Goal: Information Seeking & Learning: Learn about a topic

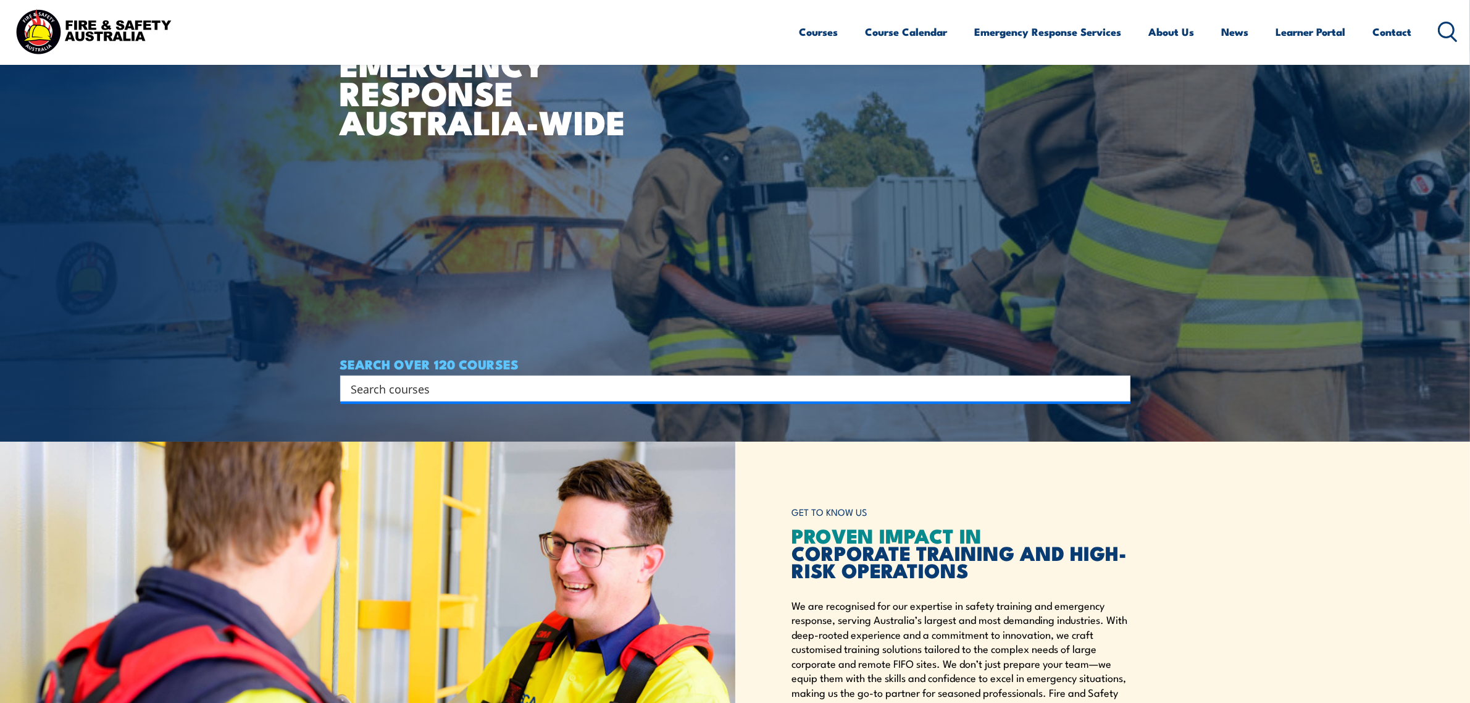
scroll to position [309, 0]
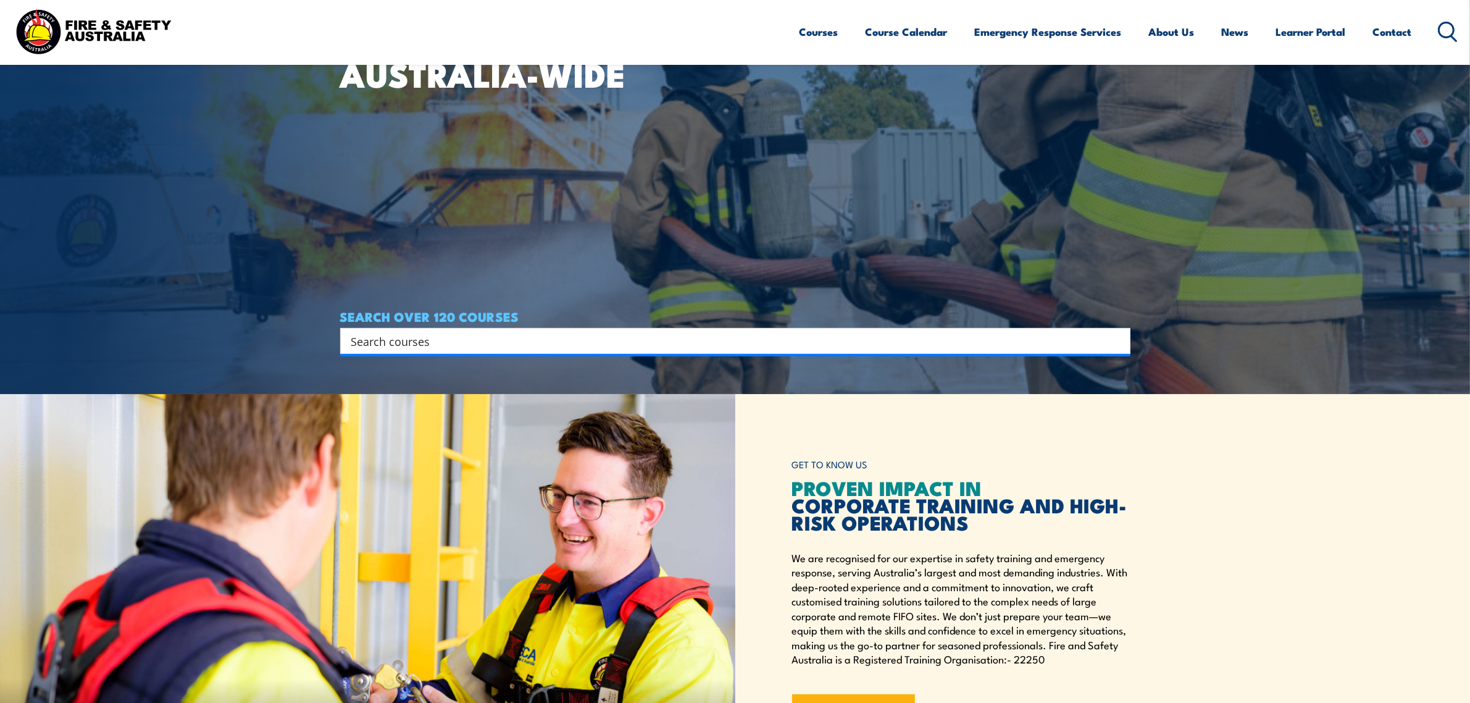
click at [766, 342] on input "Search input" at bounding box center [727, 341] width 752 height 19
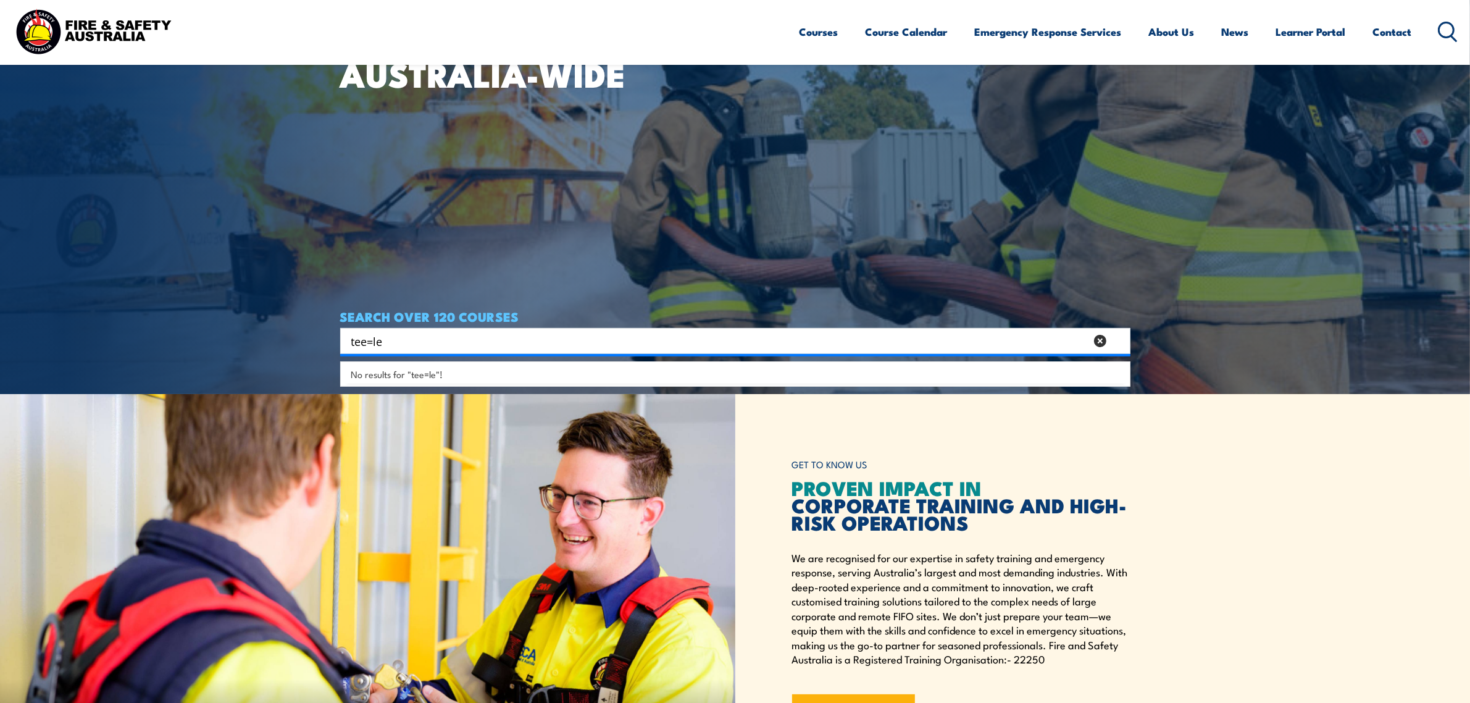
drag, startPoint x: 384, startPoint y: 341, endPoint x: 335, endPoint y: 342, distance: 48.8
click at [335, 342] on section "WORKPLACE SAFETY TRAINING EMERGENCY RESPONSE AUSTRALIA-WIDE SEARCH OVER 120 COU…" at bounding box center [735, 42] width 1470 height 703
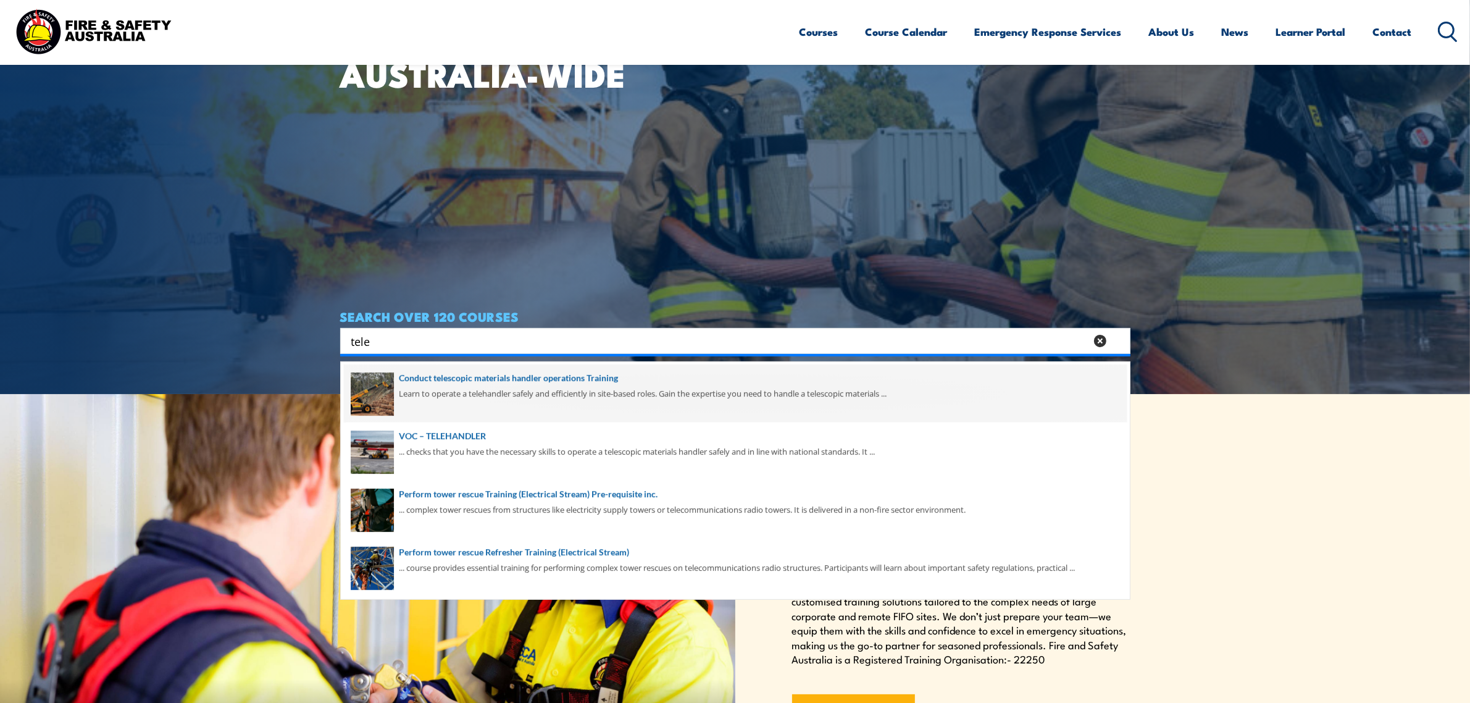
type input "tele"
click at [563, 386] on span at bounding box center [735, 393] width 783 height 58
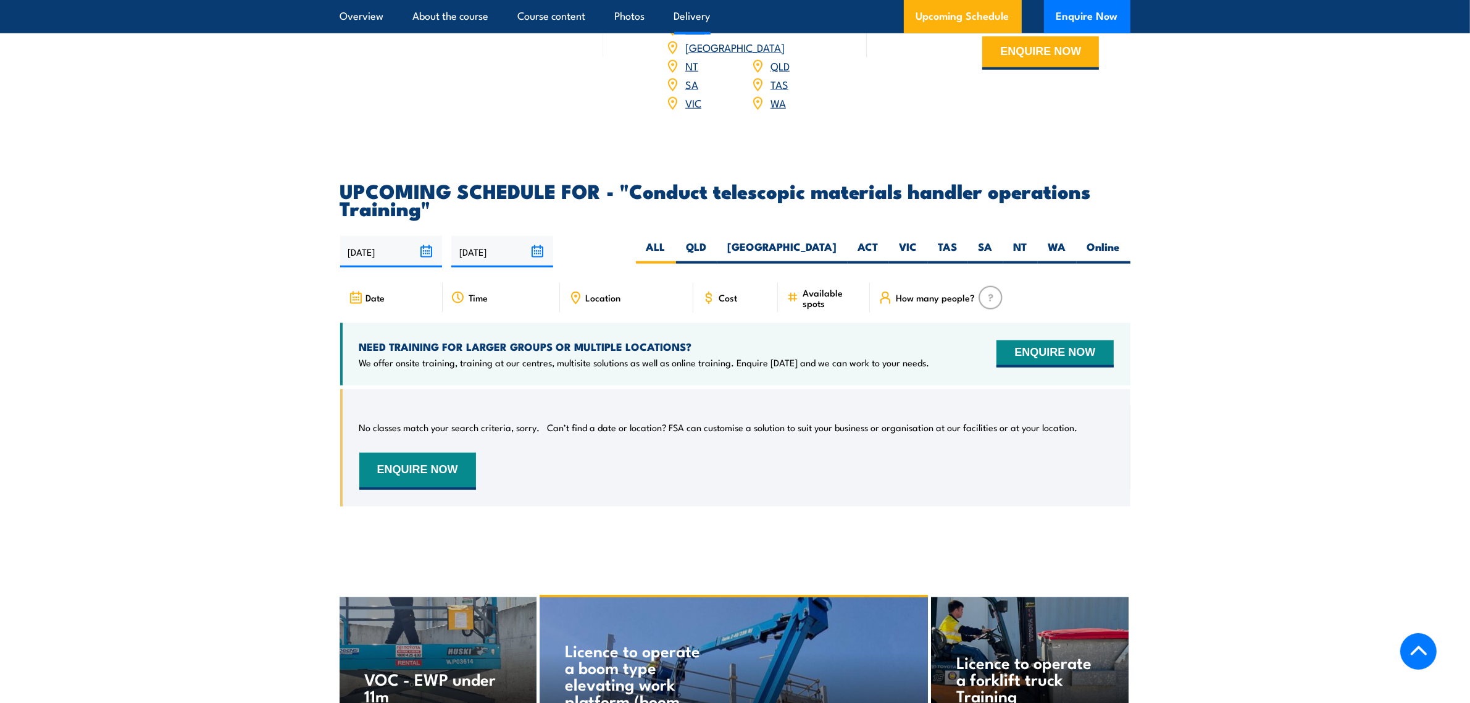
scroll to position [1775, 0]
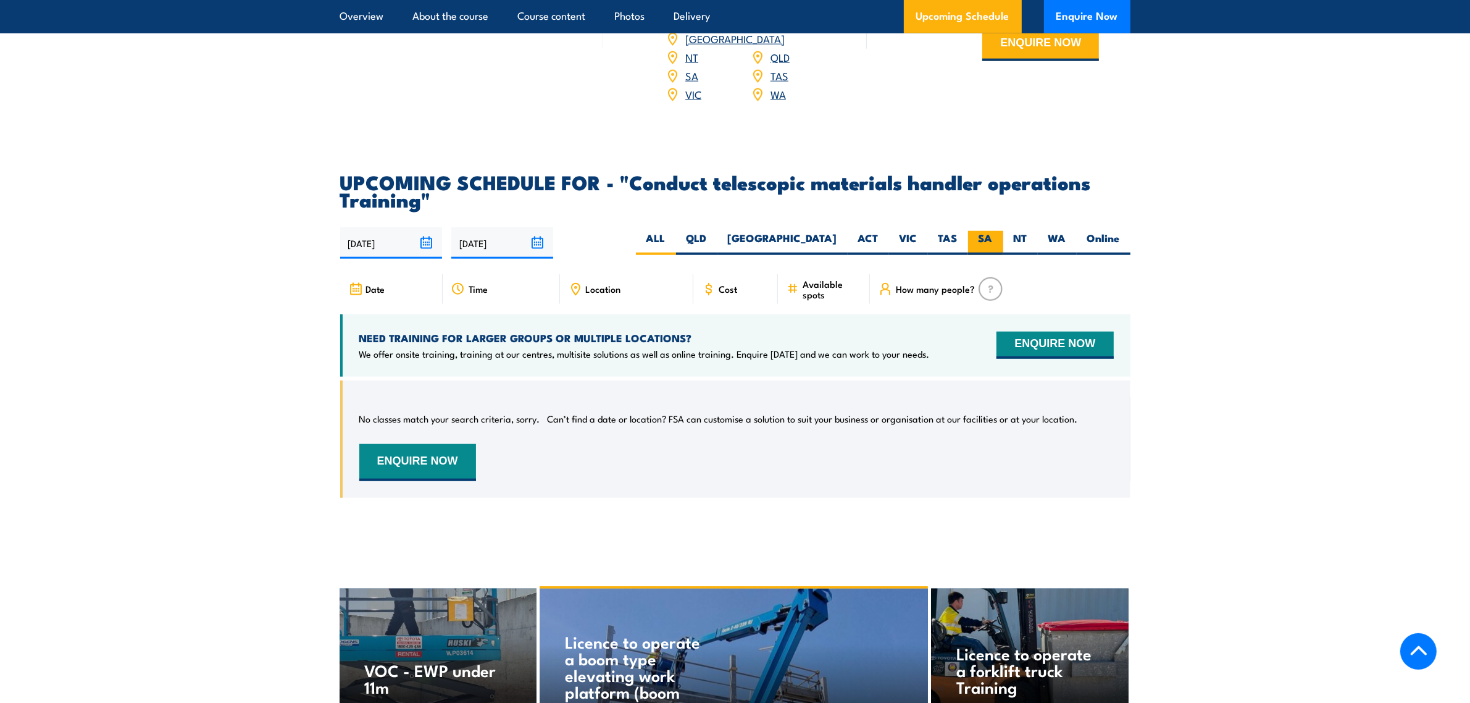
click at [975, 243] on label "SA" at bounding box center [985, 243] width 35 height 24
click at [993, 239] on input "SA" at bounding box center [997, 235] width 8 height 8
radio input "true"
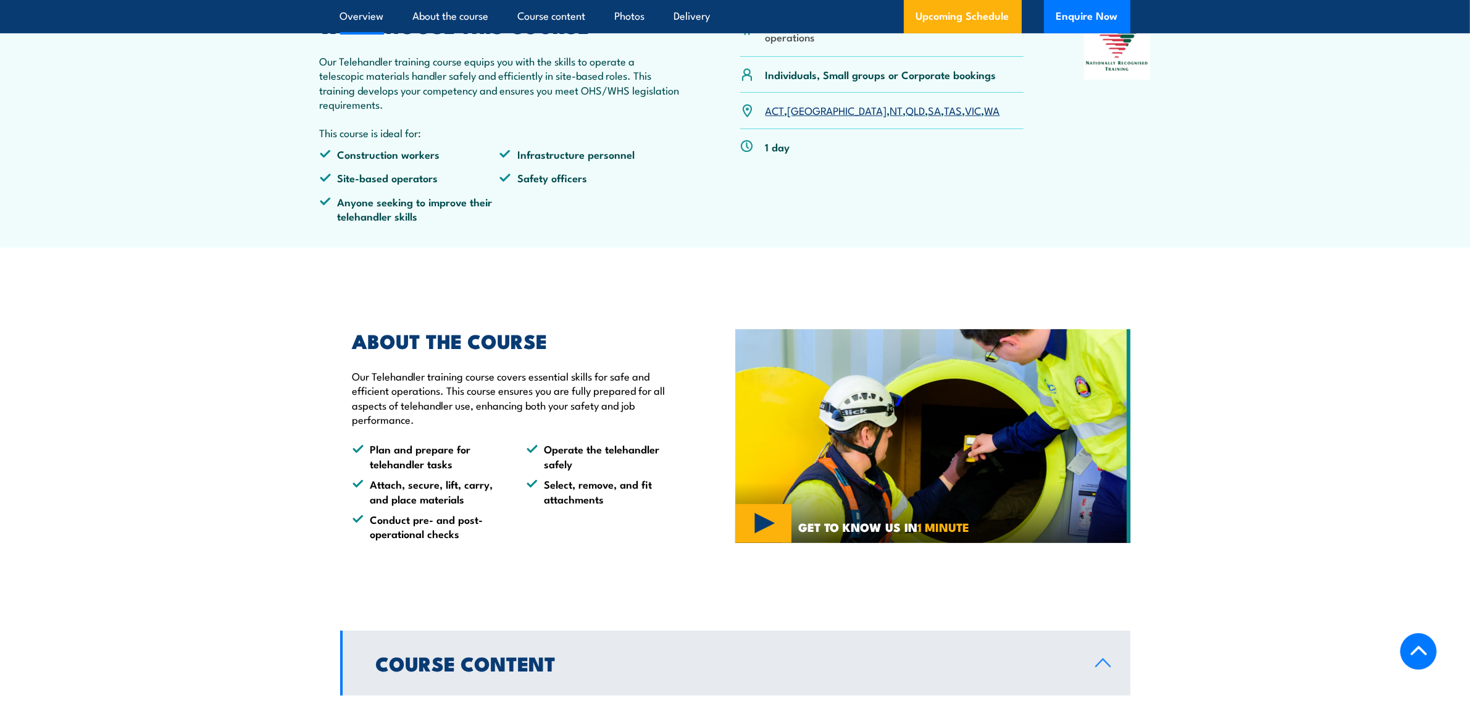
scroll to position [463, 0]
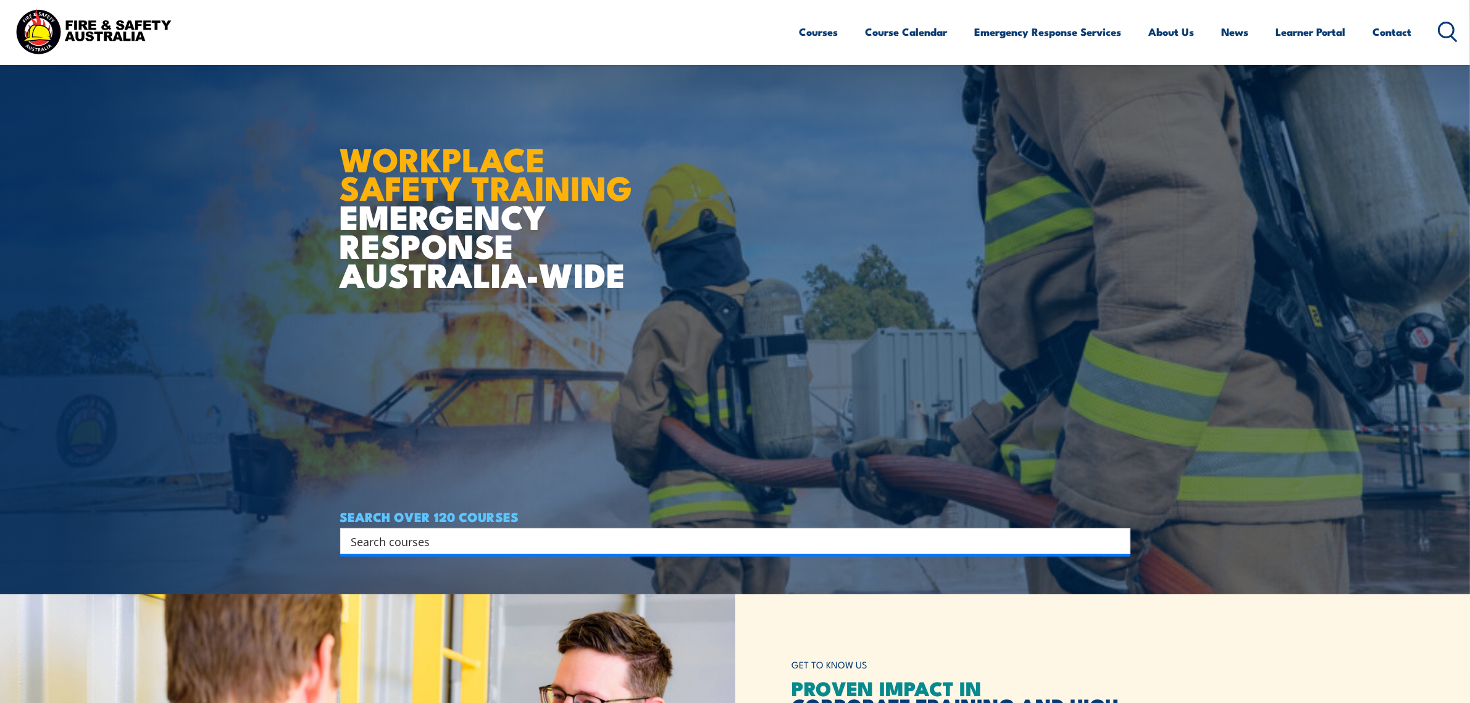
scroll to position [154, 0]
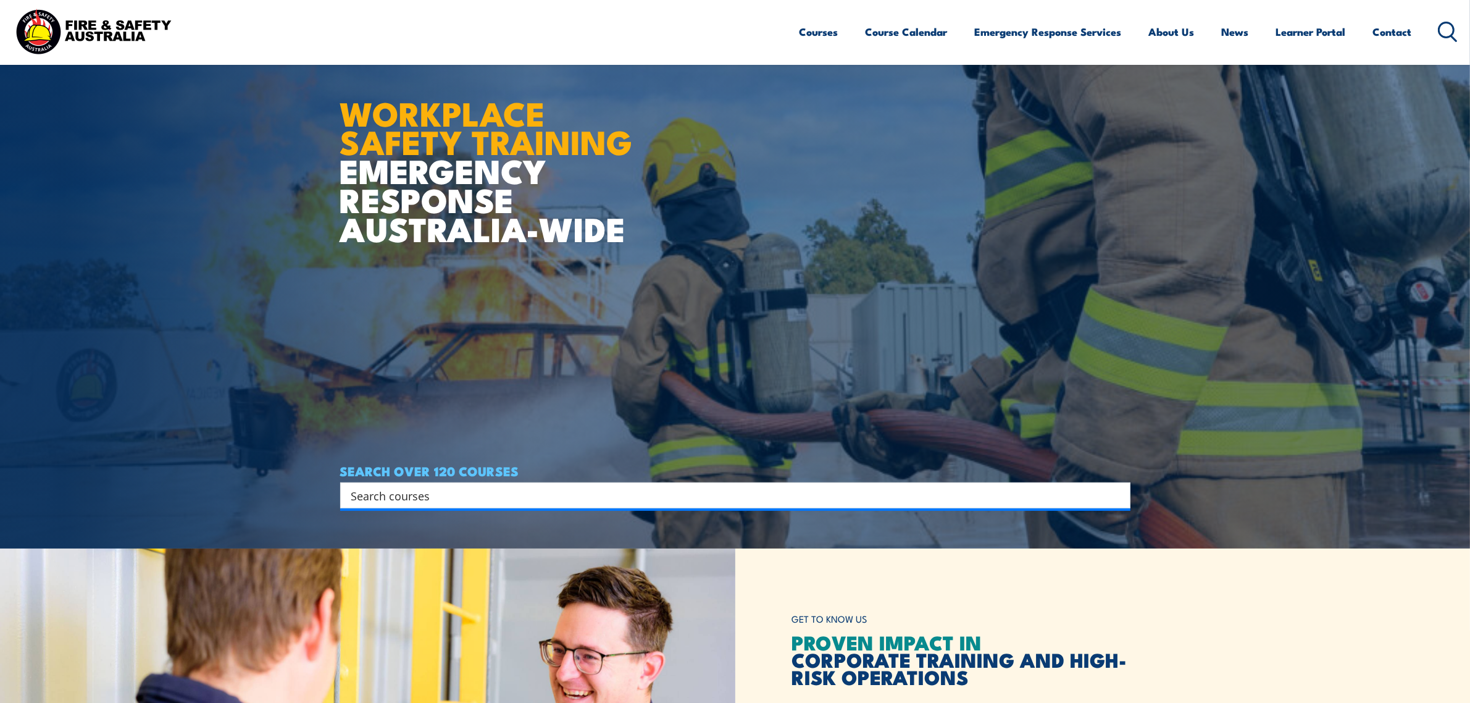
click at [547, 488] on input "Search input" at bounding box center [727, 495] width 752 height 19
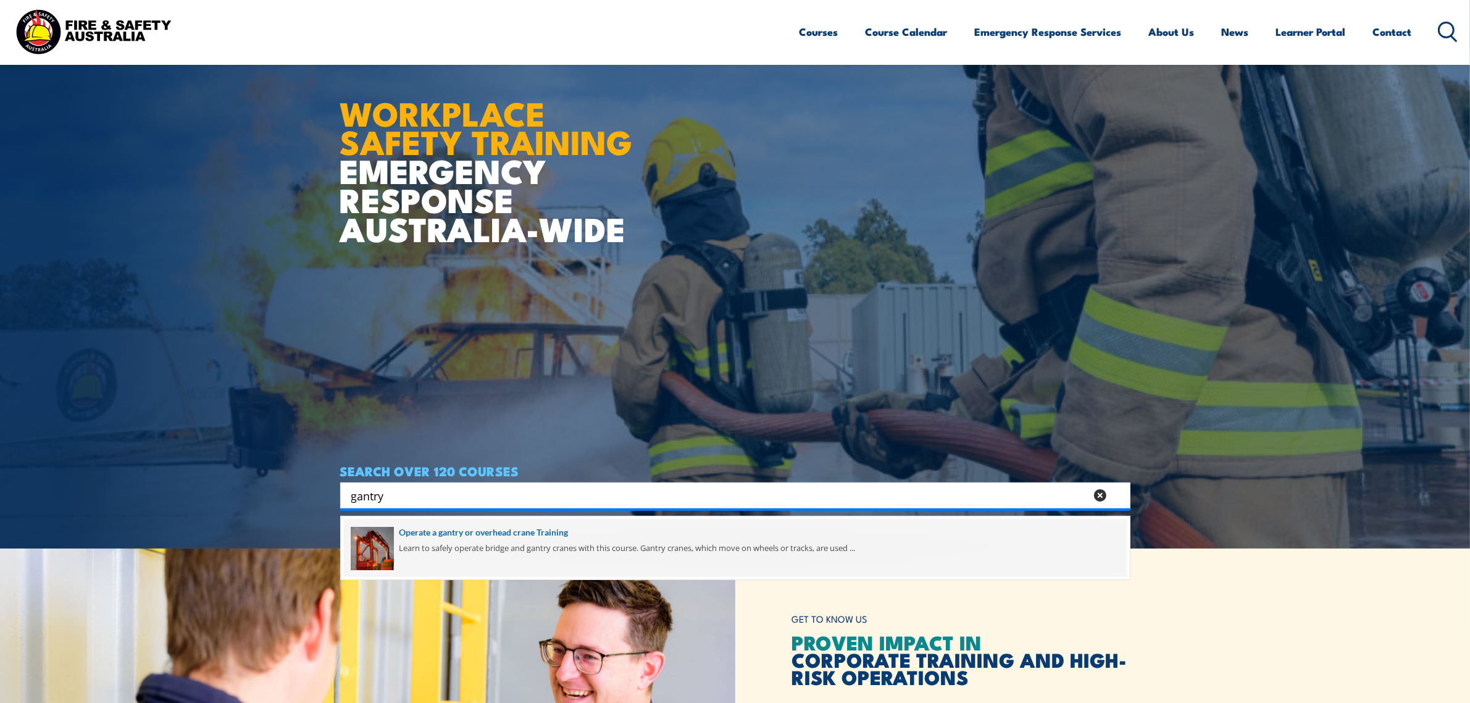
type input "gantry"
click at [537, 524] on span at bounding box center [735, 548] width 783 height 58
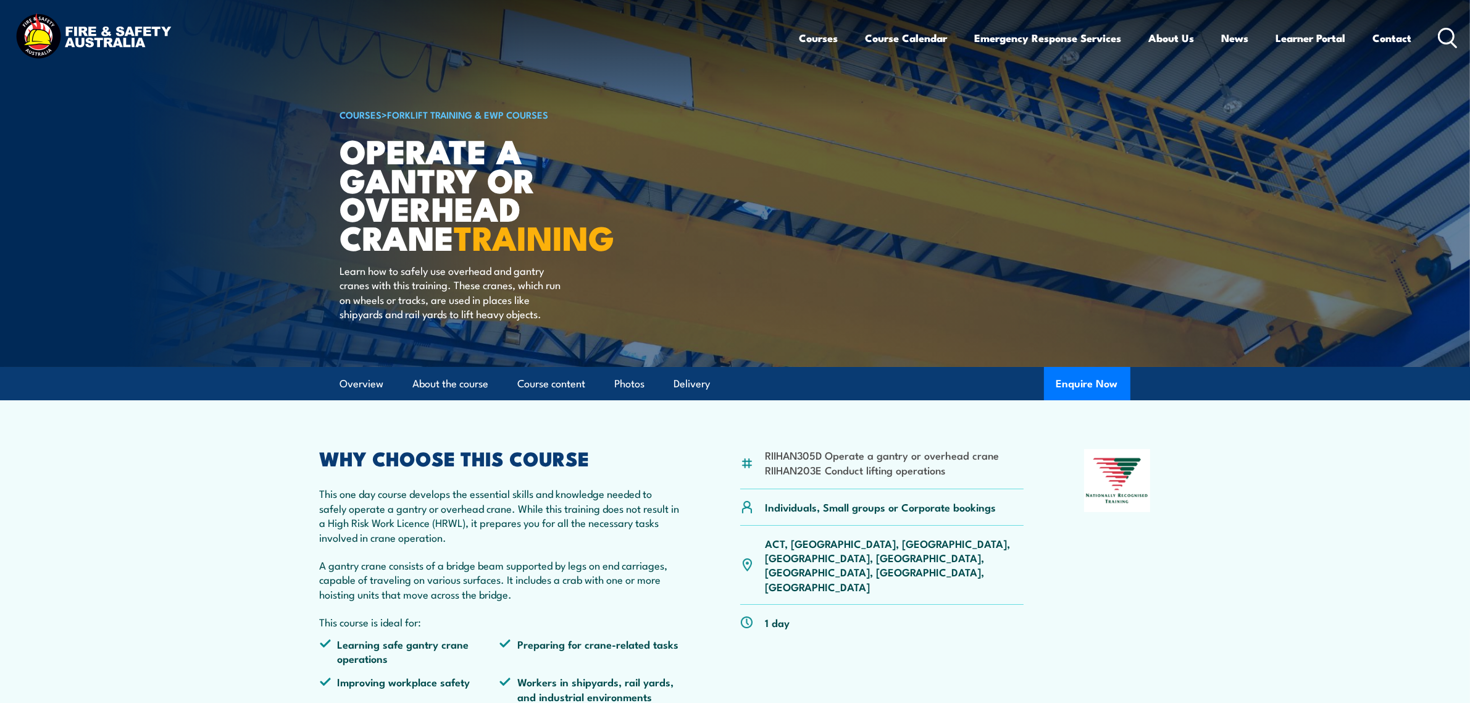
click at [1446, 43] on circle at bounding box center [1447, 35] width 15 height 15
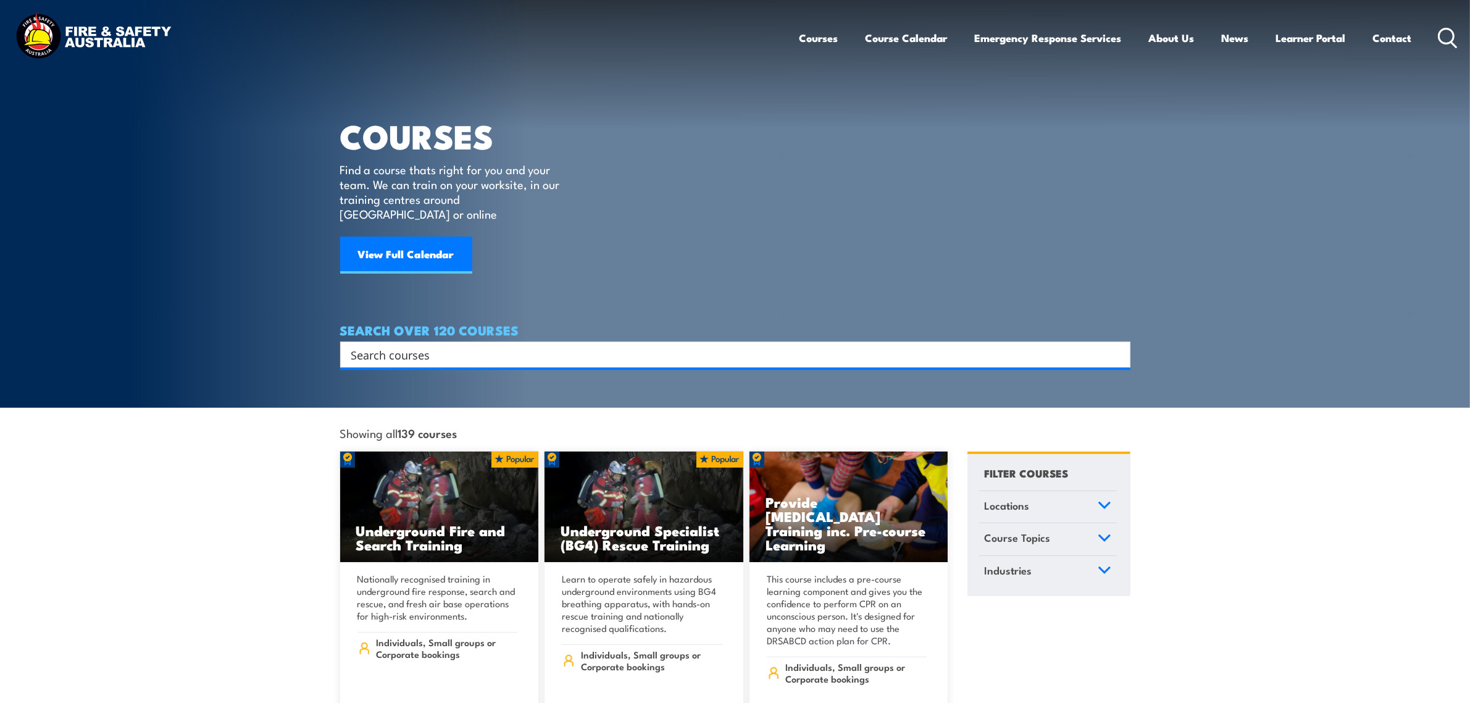
click at [787, 345] on input "Search input" at bounding box center [727, 354] width 752 height 19
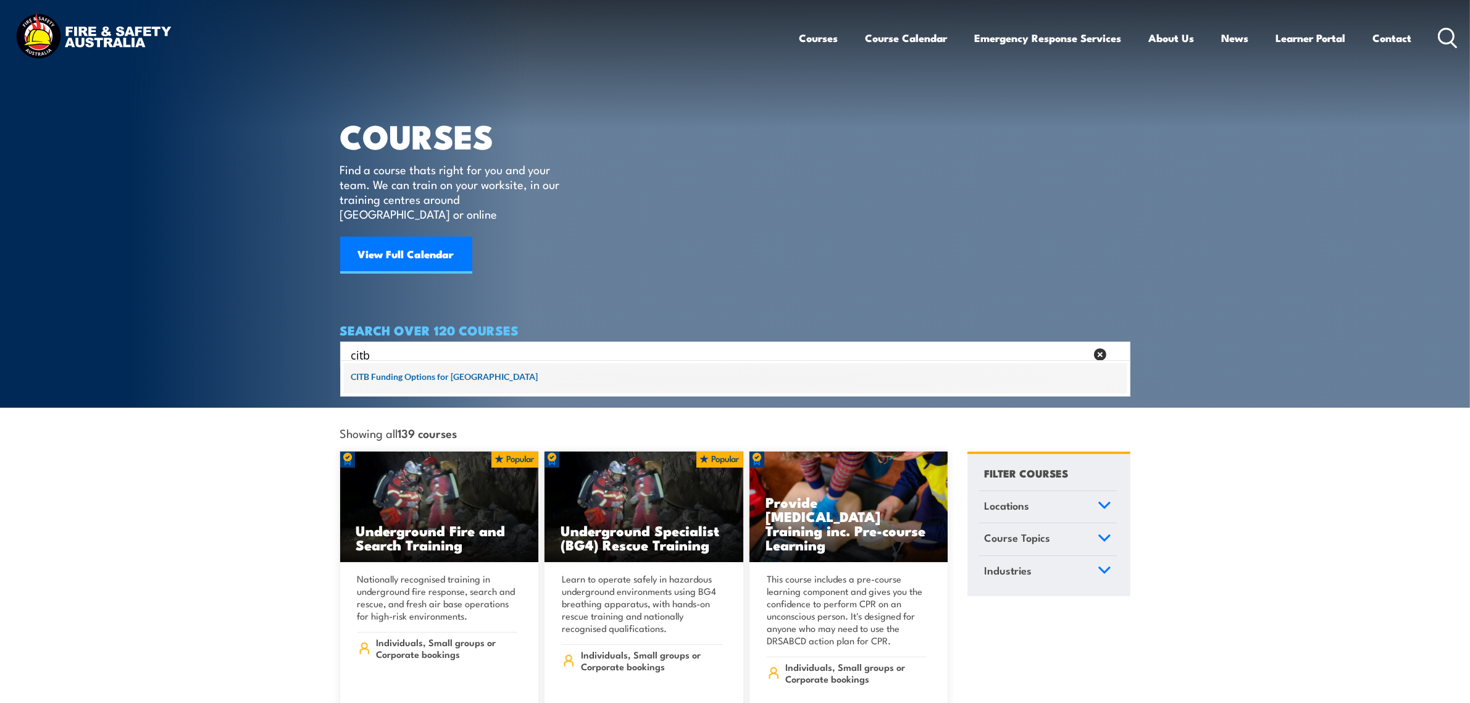
type input "citb"
click at [451, 375] on span at bounding box center [735, 378] width 783 height 31
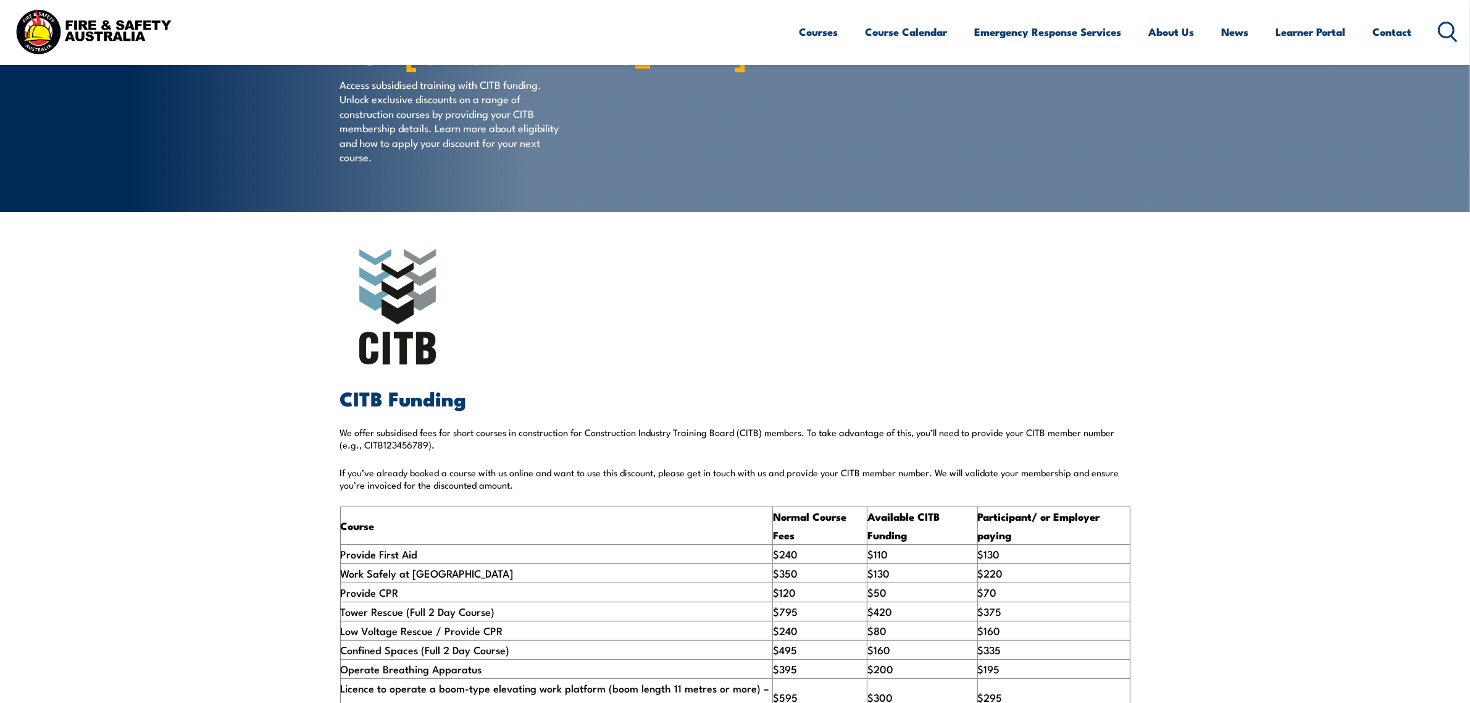
scroll to position [154, 0]
